Goal: Complete application form

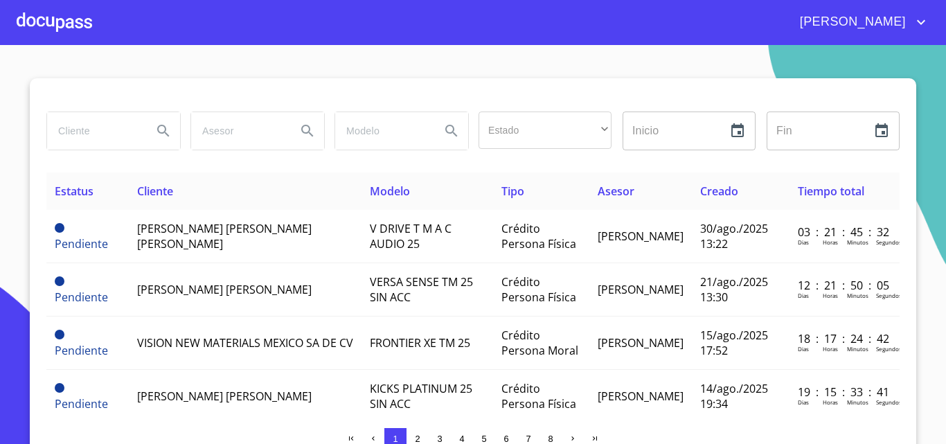
click at [124, 134] on input "search" at bounding box center [94, 130] width 94 height 37
type input "jonatan"
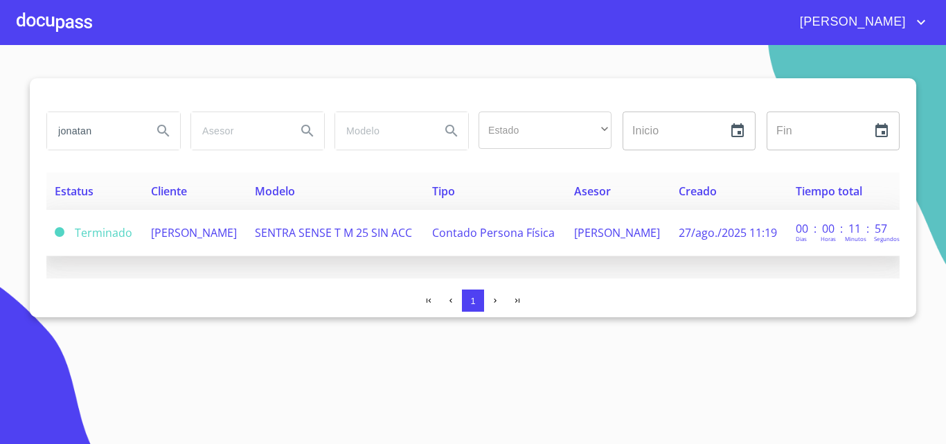
click at [213, 254] on td "[PERSON_NAME]" at bounding box center [195, 233] width 105 height 46
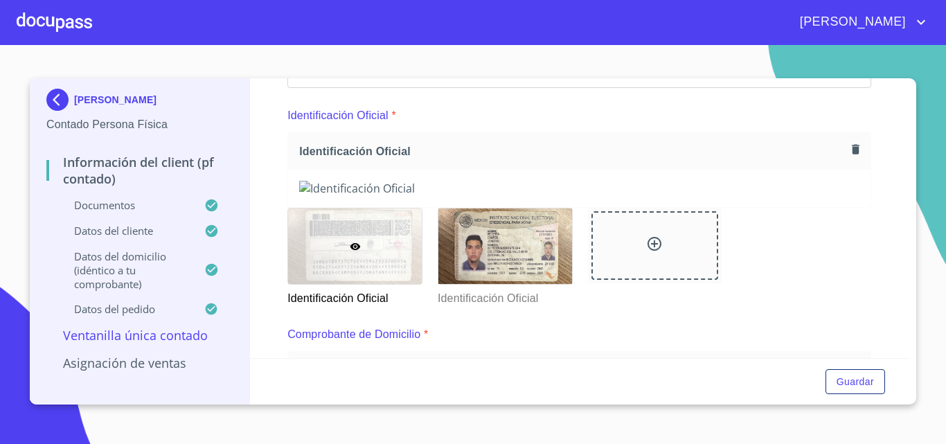
scroll to position [69, 0]
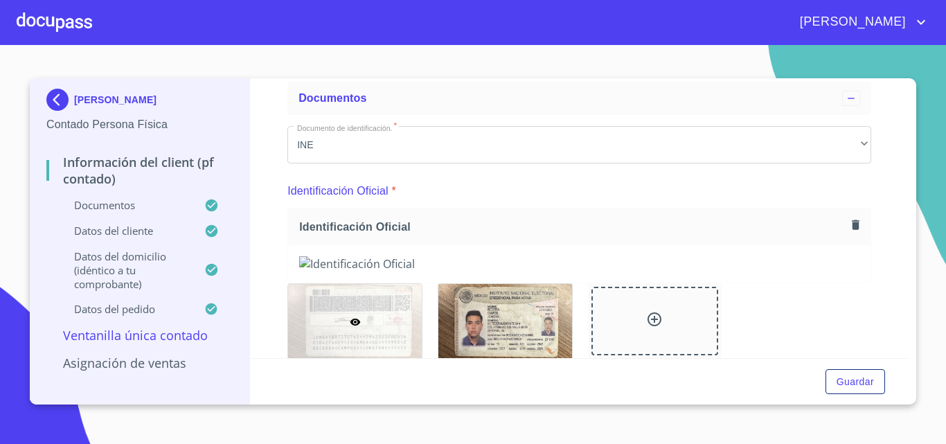
click at [846, 217] on button "button" at bounding box center [855, 224] width 19 height 19
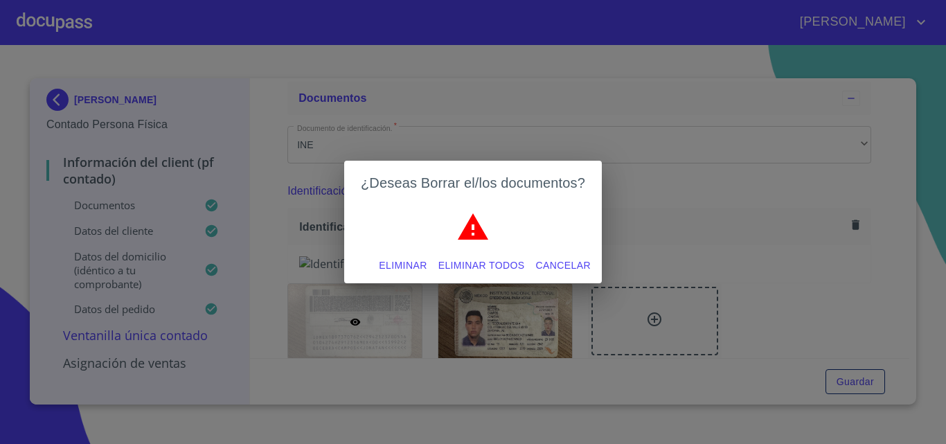
click at [486, 268] on span "Eliminar todos" at bounding box center [481, 265] width 87 height 17
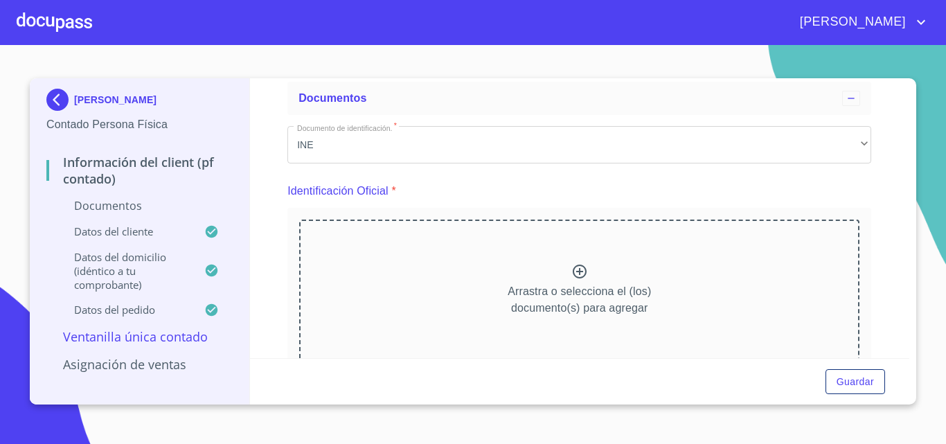
click at [571, 278] on icon at bounding box center [579, 271] width 17 height 17
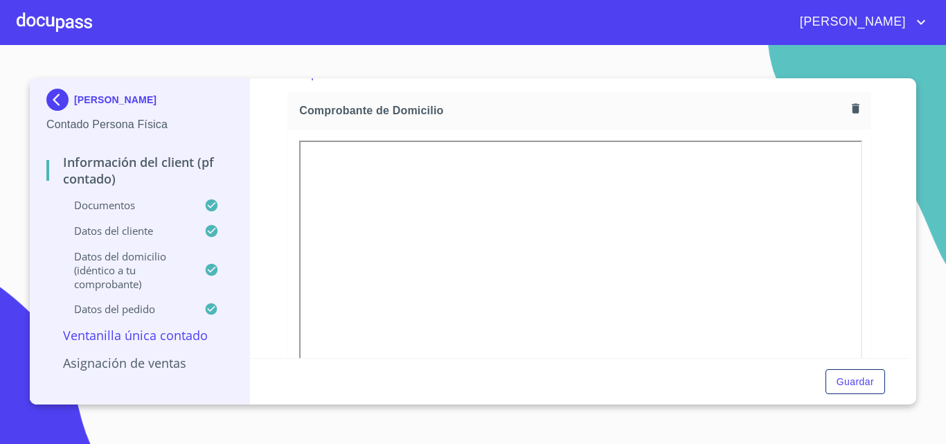
scroll to position [745, 0]
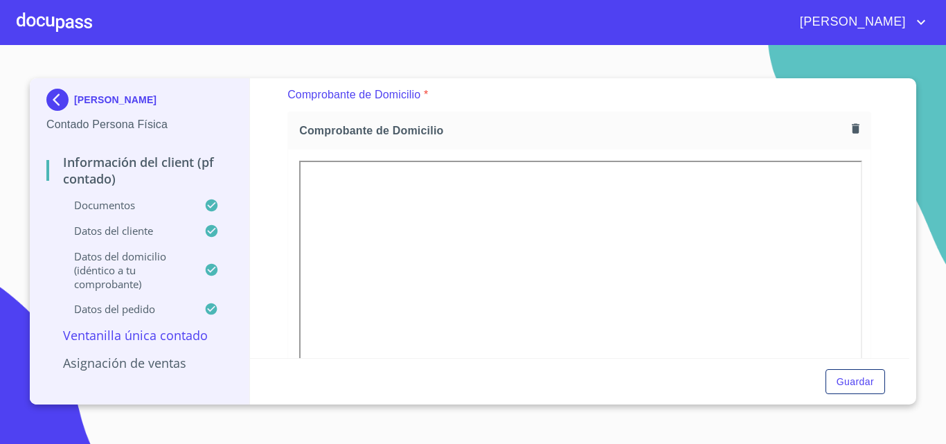
click at [852, 128] on icon "button" at bounding box center [856, 129] width 8 height 10
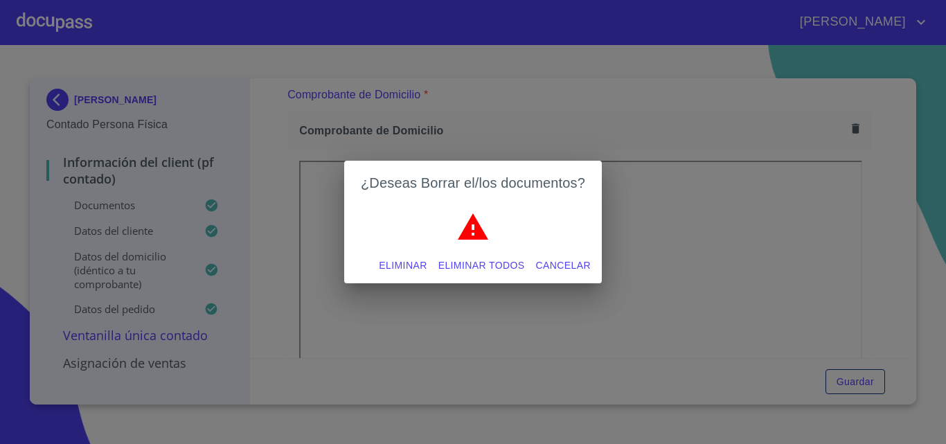
click at [460, 265] on span "Eliminar todos" at bounding box center [481, 265] width 87 height 17
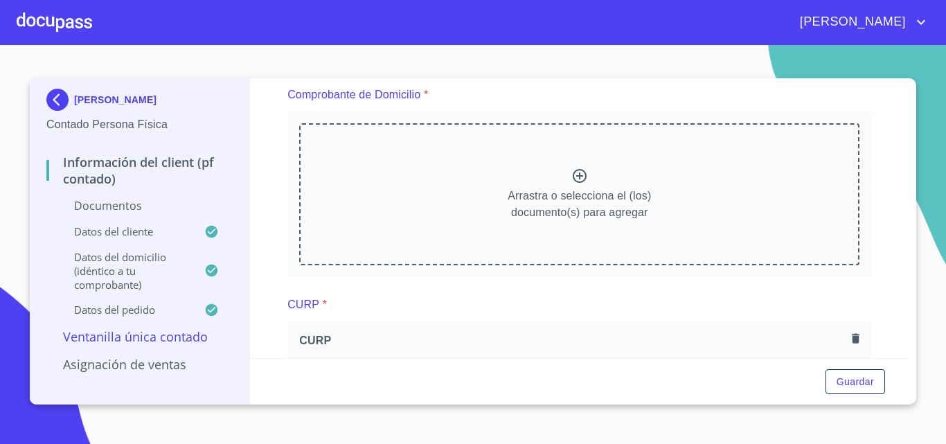
click at [564, 181] on div "Arrastra o selecciona el (los) documento(s) para agregar" at bounding box center [579, 193] width 560 height 141
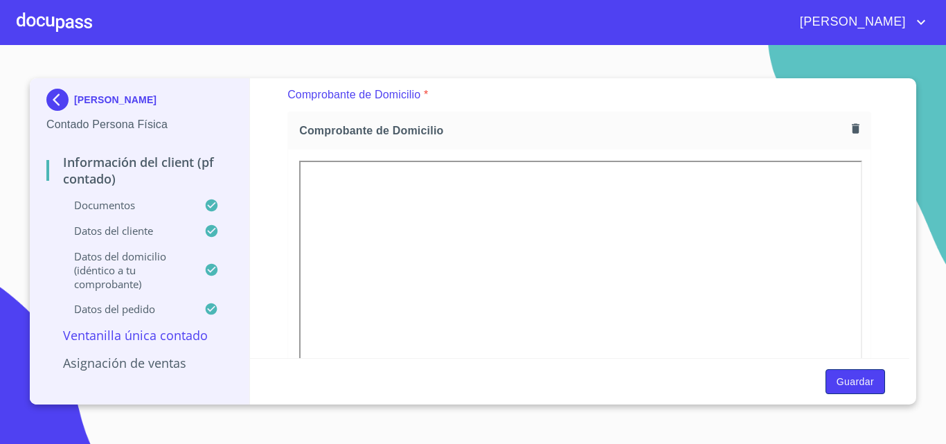
click at [861, 385] on span "Guardar" at bounding box center [854, 381] width 37 height 17
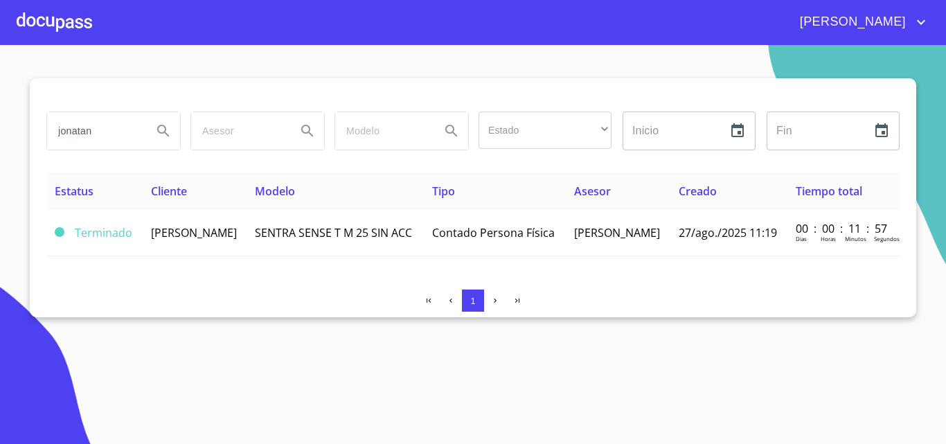
click at [50, 25] on div at bounding box center [54, 22] width 75 height 44
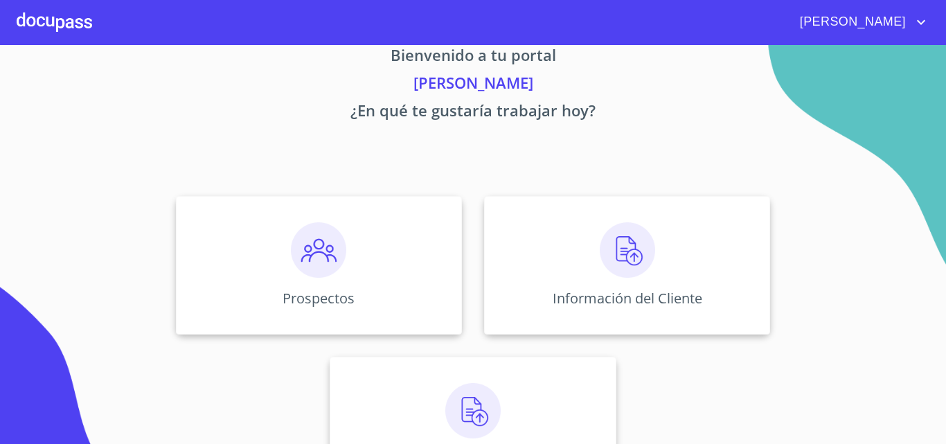
scroll to position [32, 0]
